Goal: Information Seeking & Learning: Learn about a topic

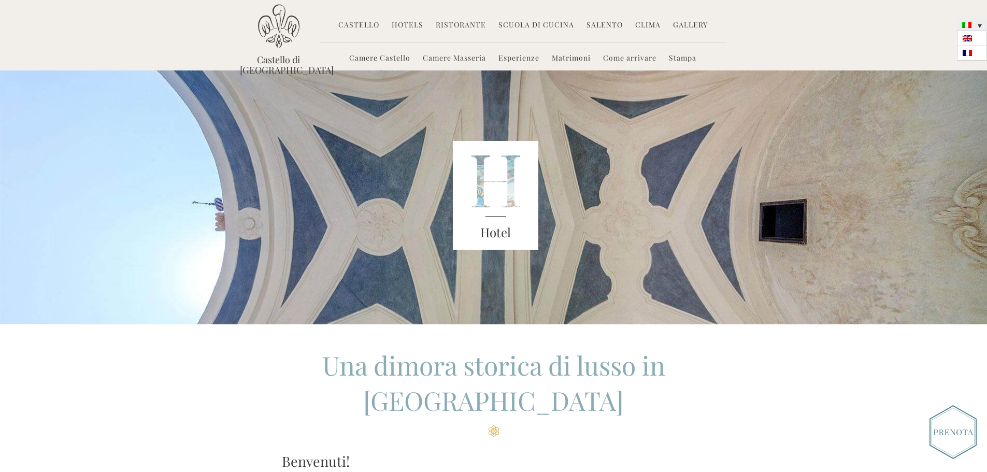
click at [977, 30] on link at bounding box center [972, 24] width 30 height 12
click at [973, 36] on link at bounding box center [972, 38] width 30 height 15
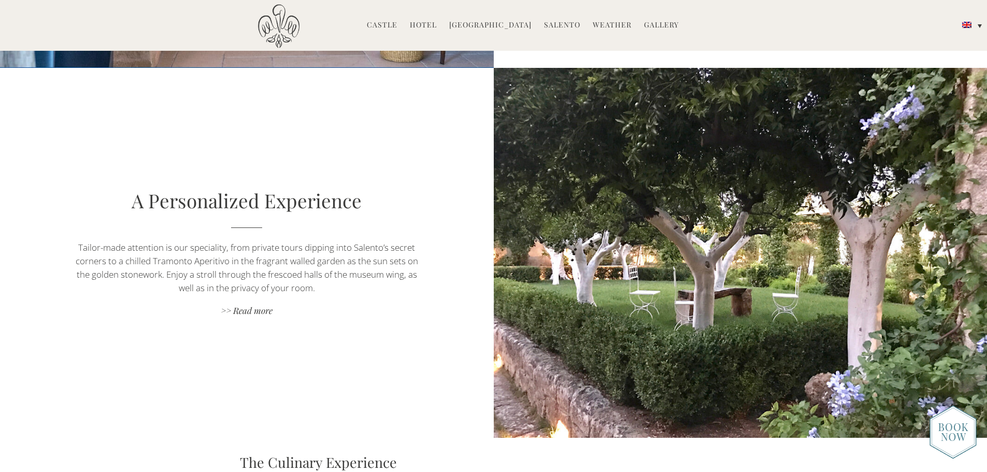
scroll to position [1036, 0]
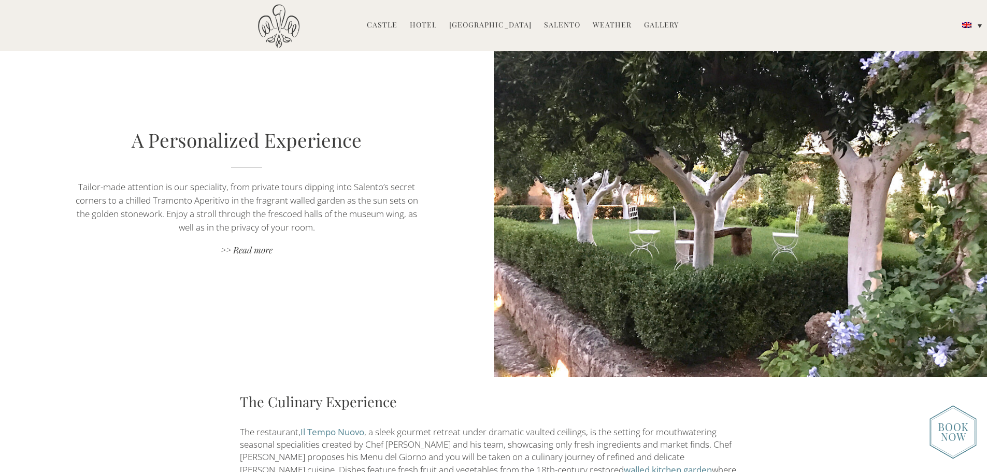
click at [944, 429] on img at bounding box center [953, 432] width 47 height 54
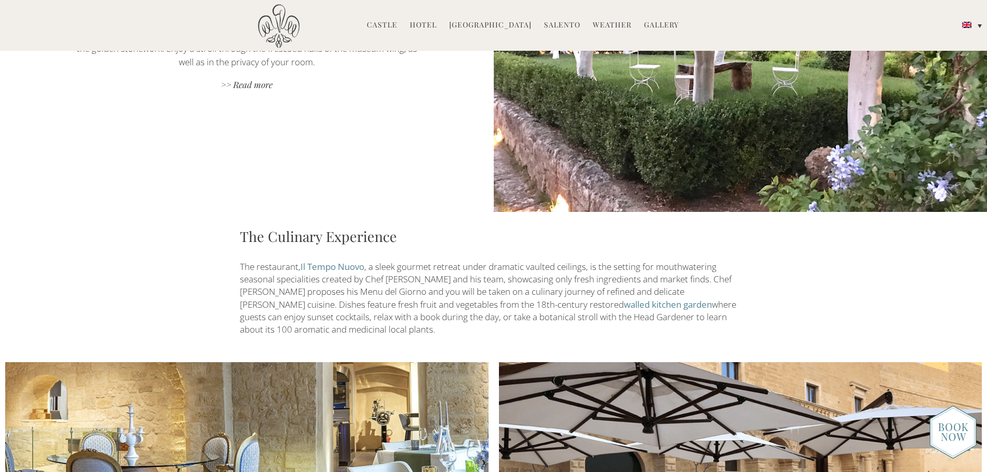
scroll to position [1295, 0]
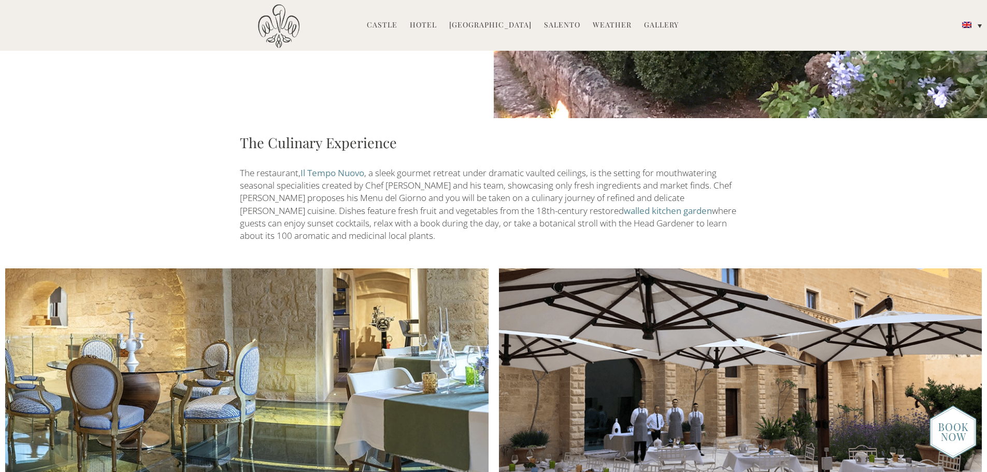
click at [953, 437] on img at bounding box center [953, 432] width 47 height 54
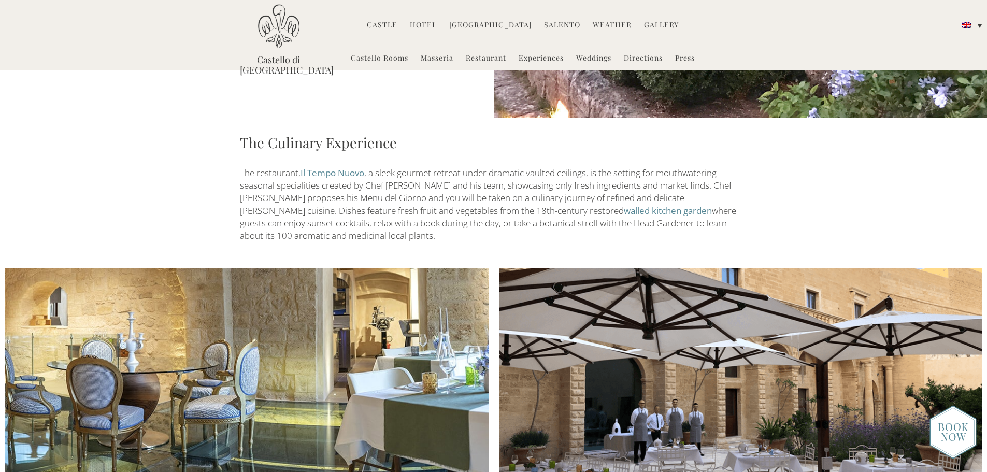
scroll to position [985, 0]
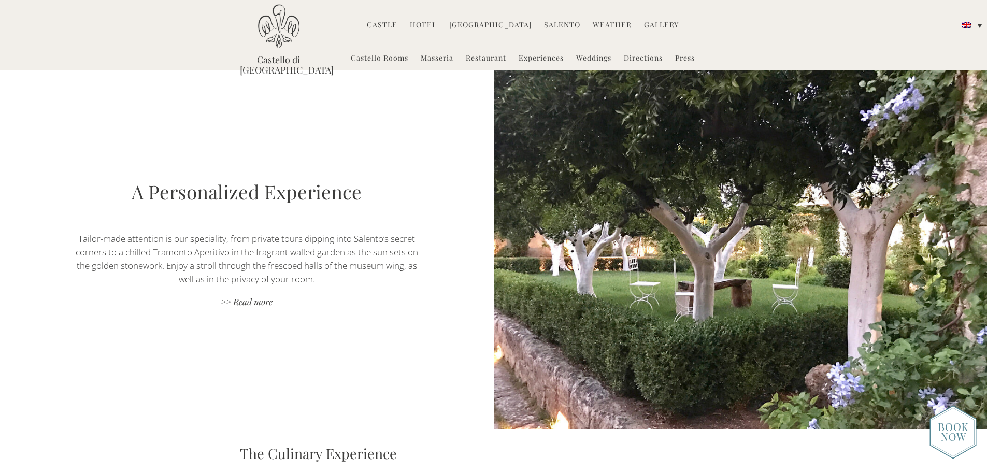
click at [543, 59] on link "Experiences" at bounding box center [541, 59] width 45 height 12
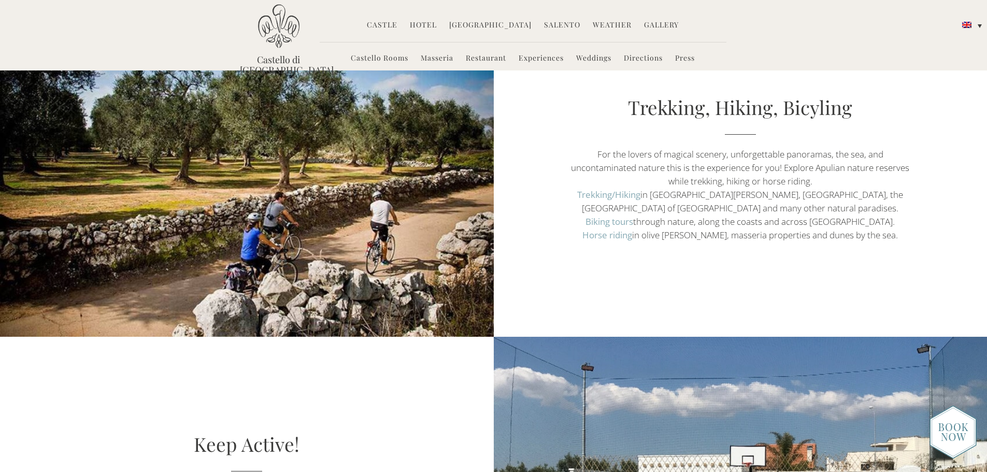
scroll to position [2746, 0]
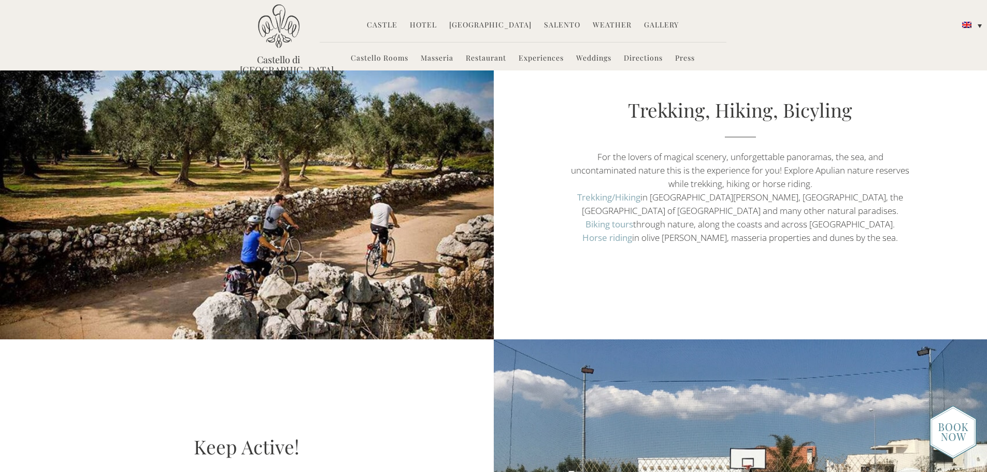
click at [559, 23] on link "Salento" at bounding box center [562, 26] width 36 height 12
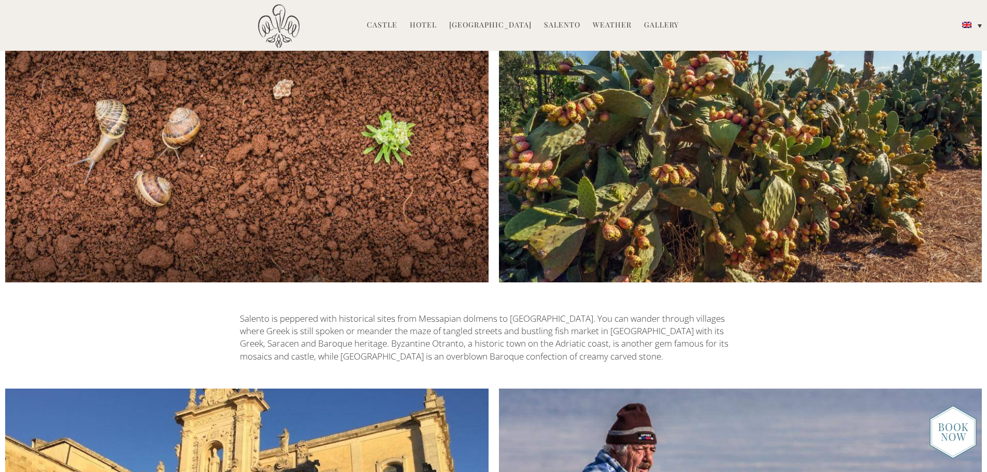
scroll to position [1917, 0]
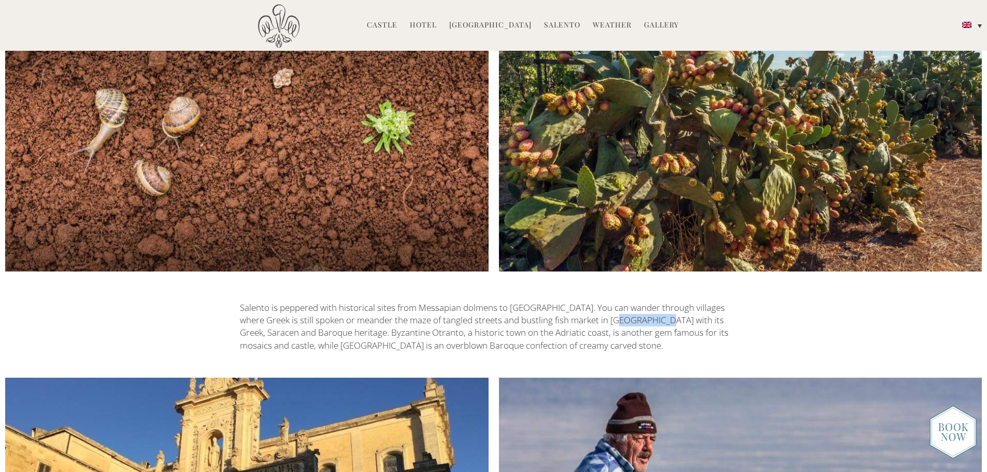
drag, startPoint x: 615, startPoint y: 232, endPoint x: 653, endPoint y: 235, distance: 39.0
click at [653, 302] on p "Salento is peppered with historical sites from Messapian dolmens to Roman amphi…" at bounding box center [494, 327] width 508 height 50
copy p "Gallipoli w"
